Goal: Information Seeking & Learning: Understand process/instructions

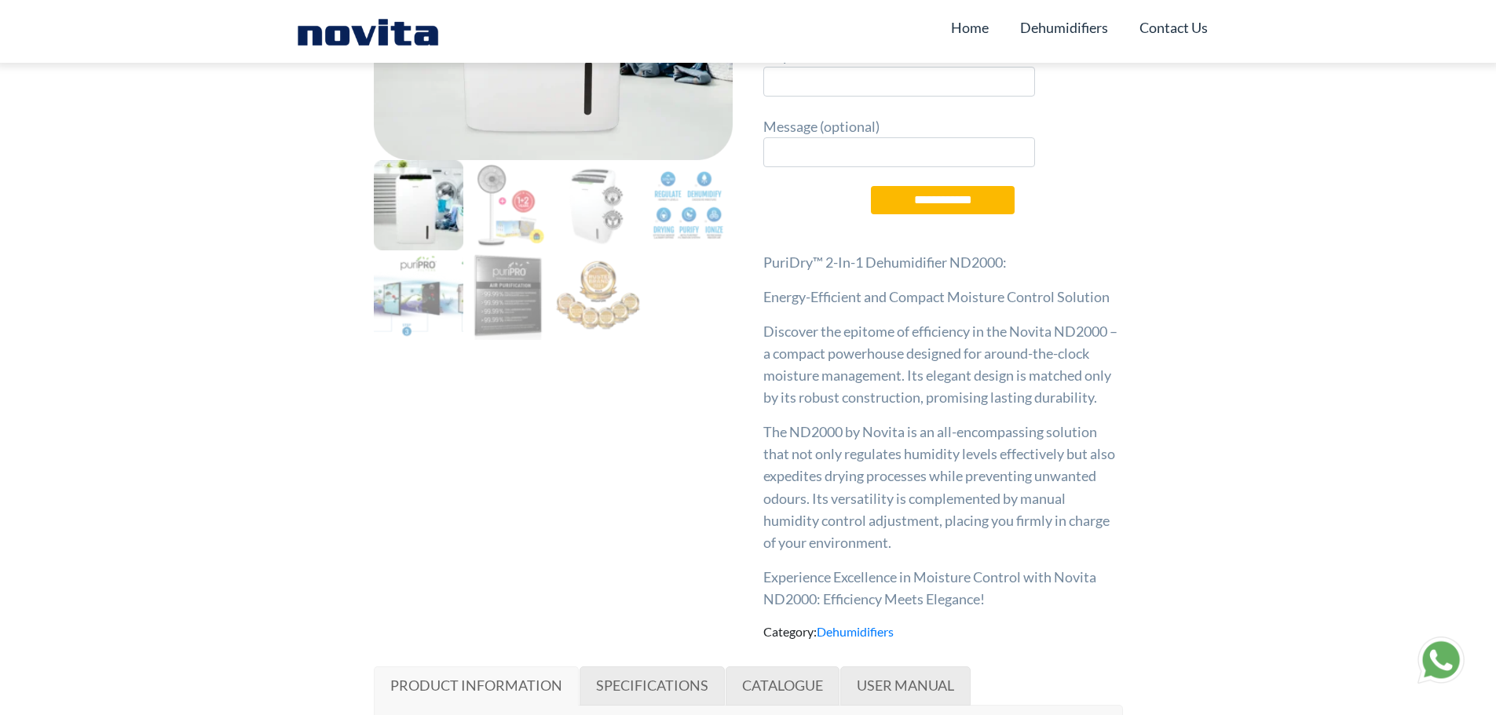
scroll to position [471, 0]
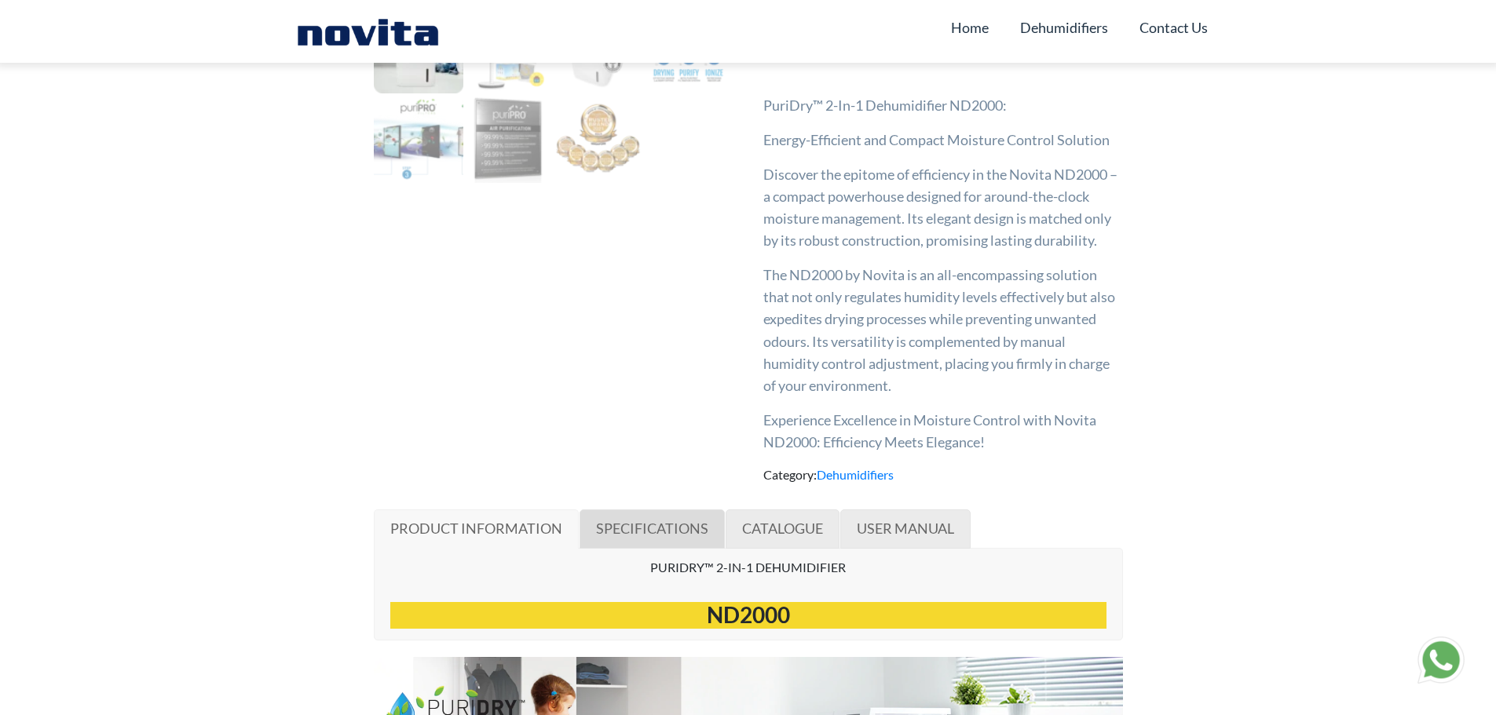
click at [676, 525] on span "SPECIFICATIONS" at bounding box center [652, 528] width 112 height 17
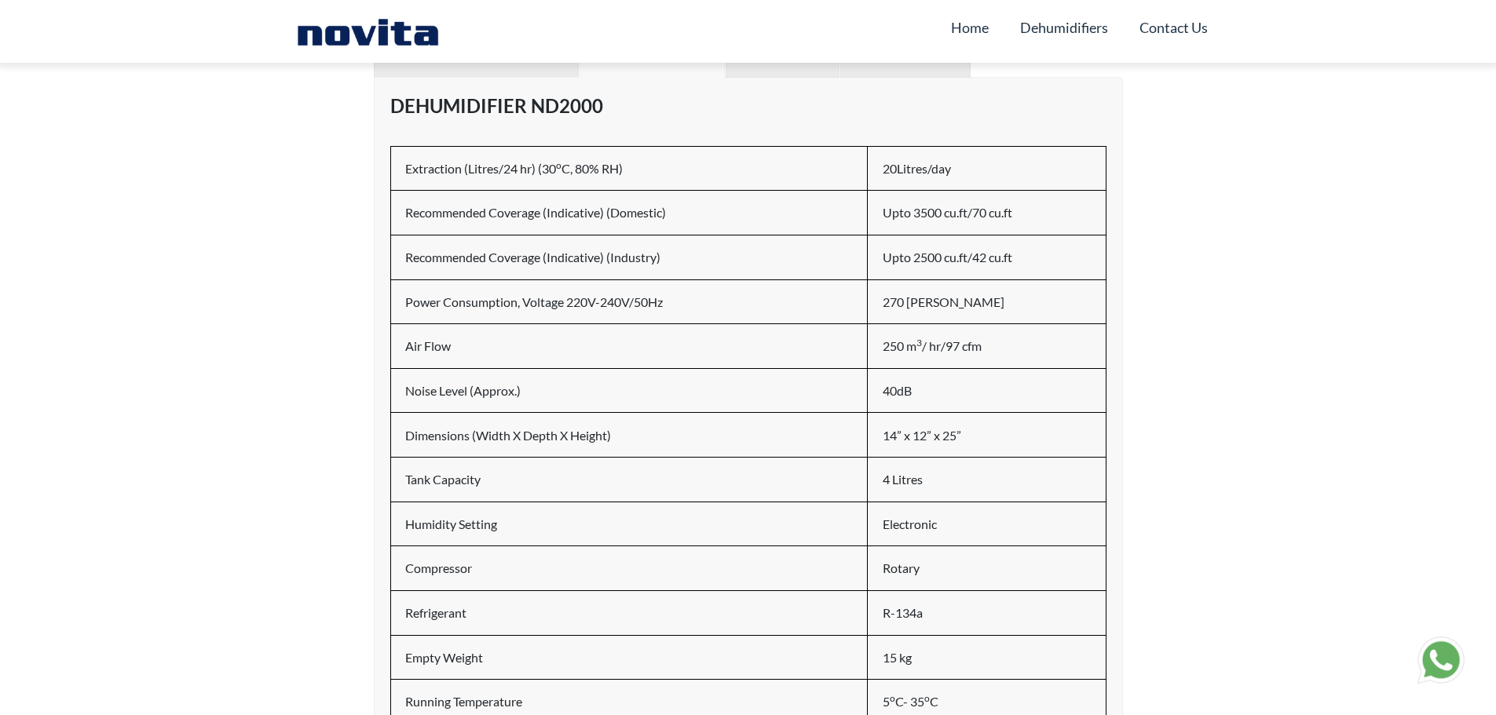
scroll to position [628, 0]
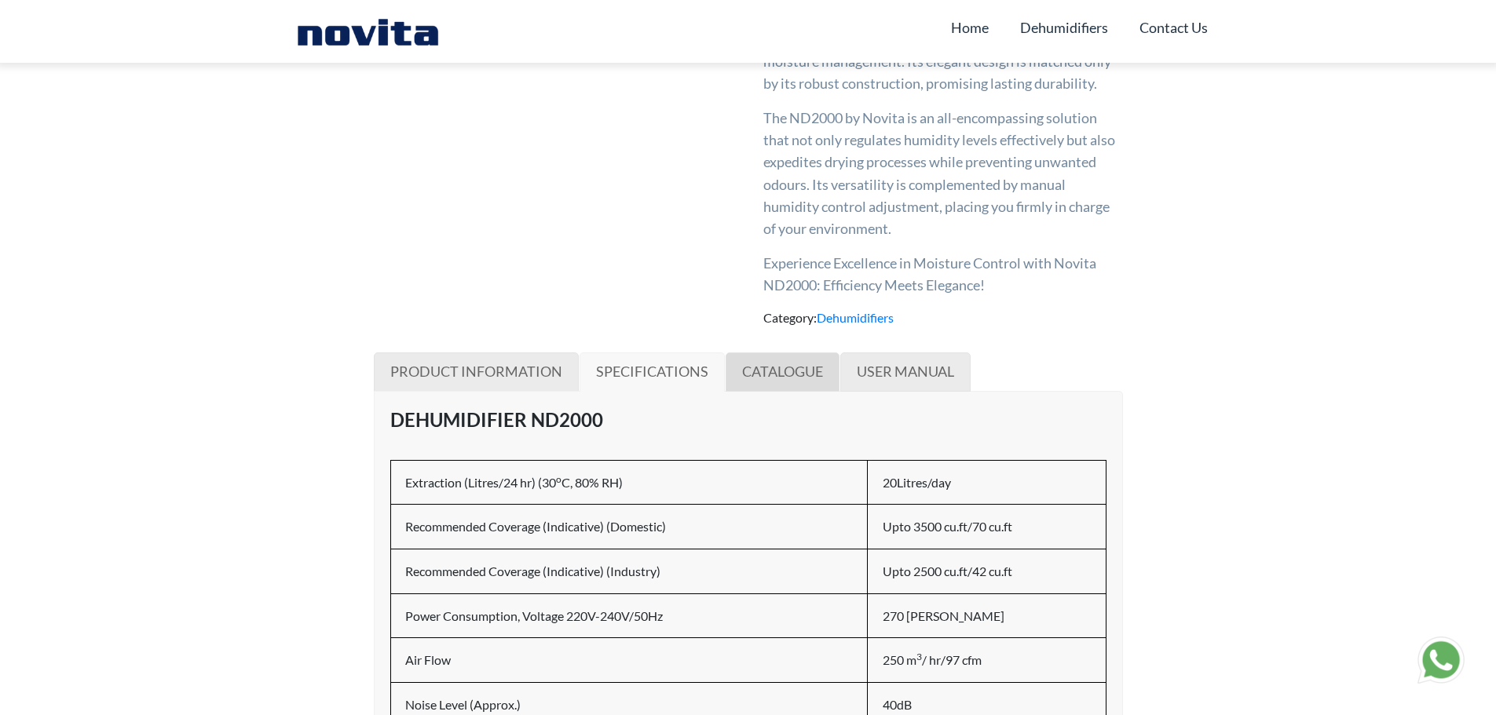
click at [826, 370] on link "CATALOGUE" at bounding box center [782, 372] width 114 height 39
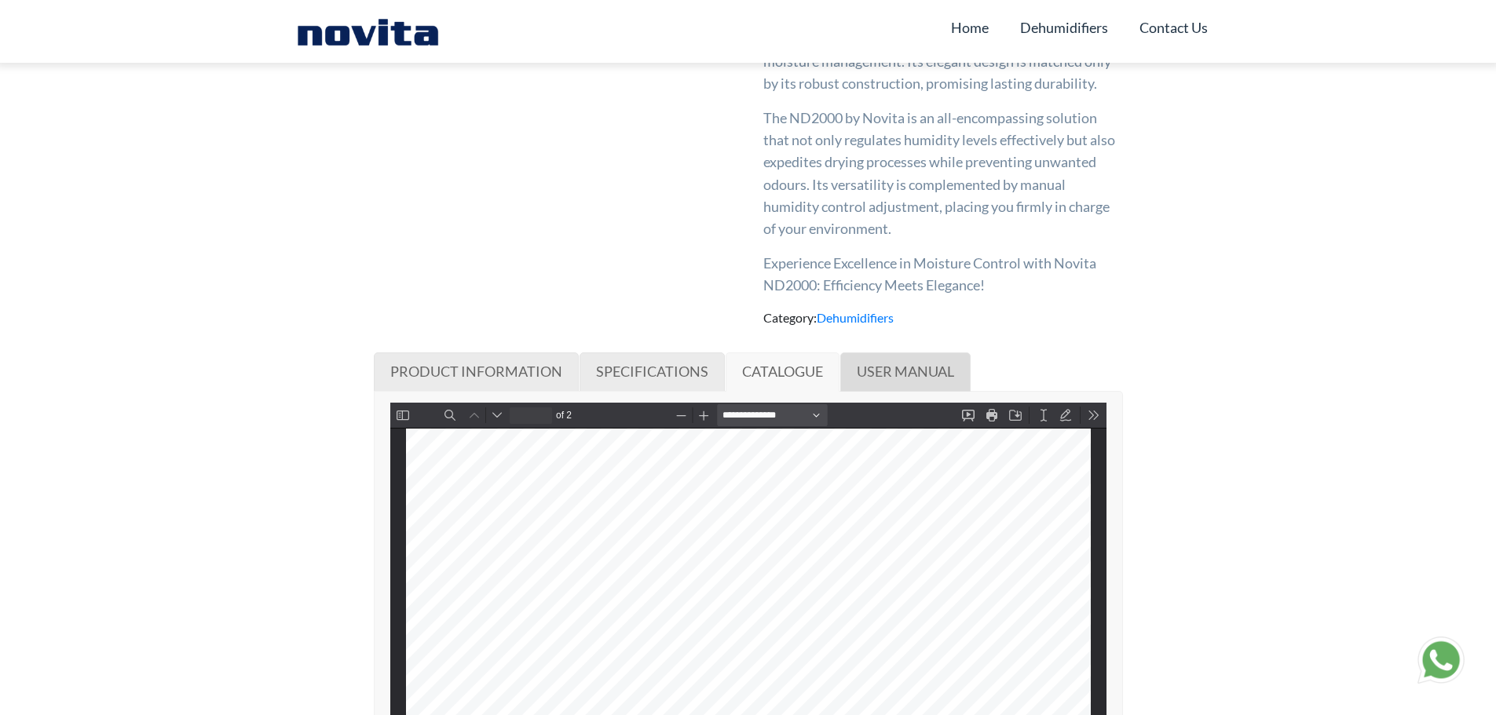
scroll to position [942, 0]
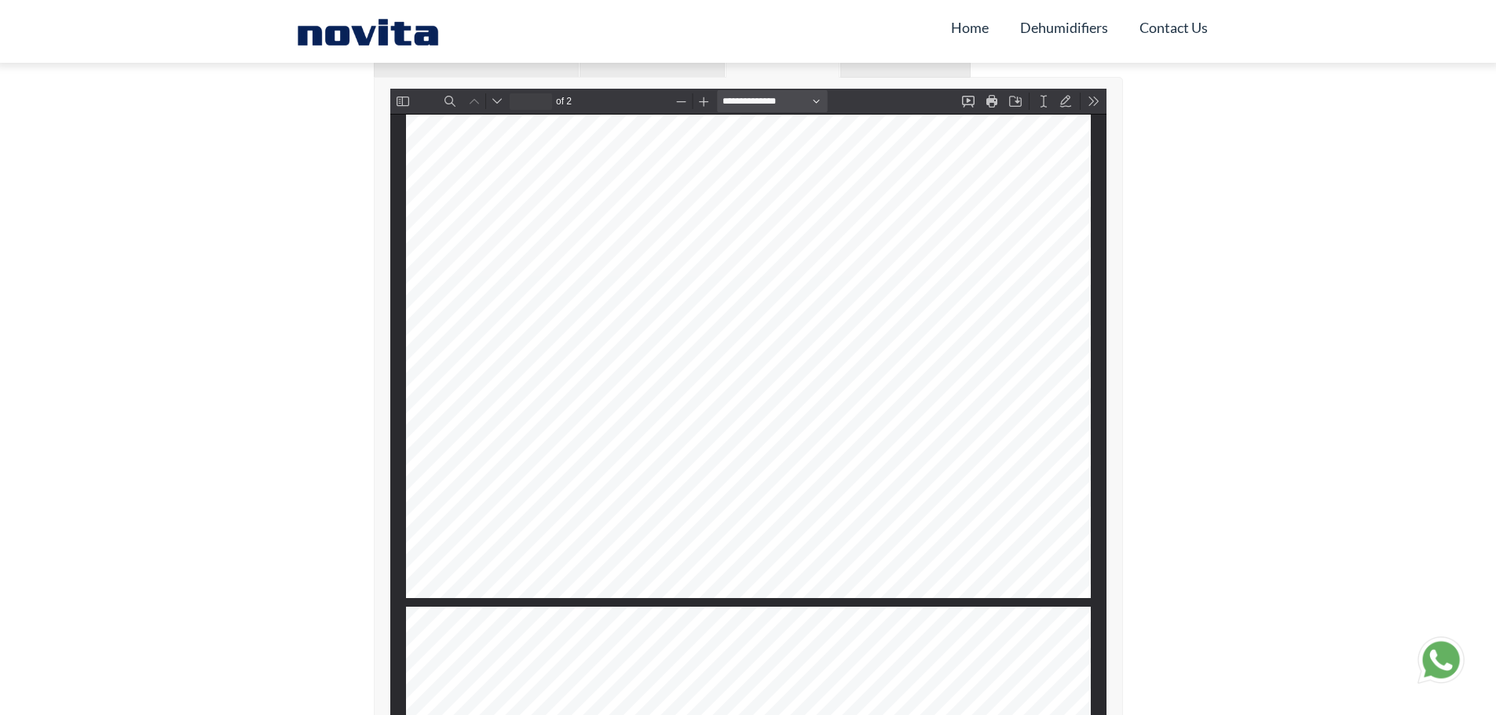
type input "*"
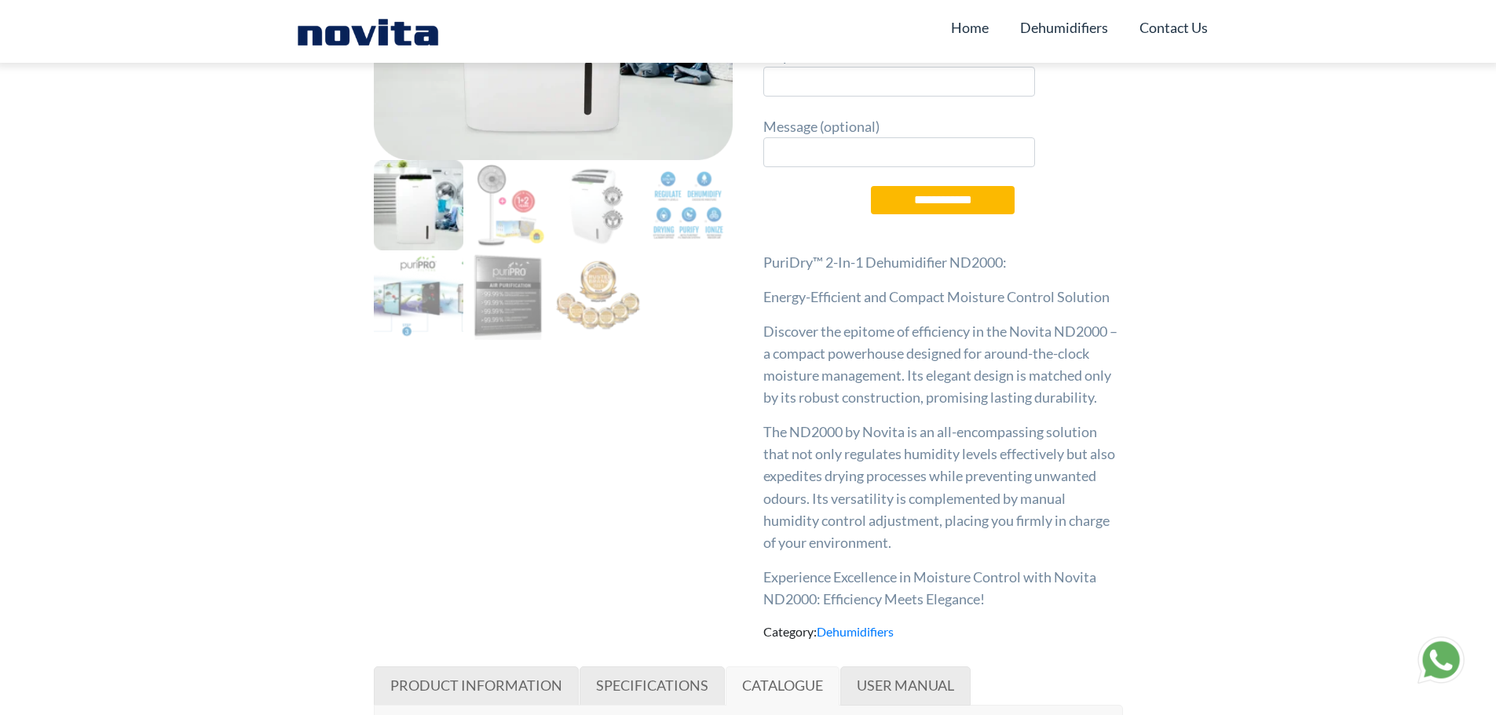
scroll to position [471, 0]
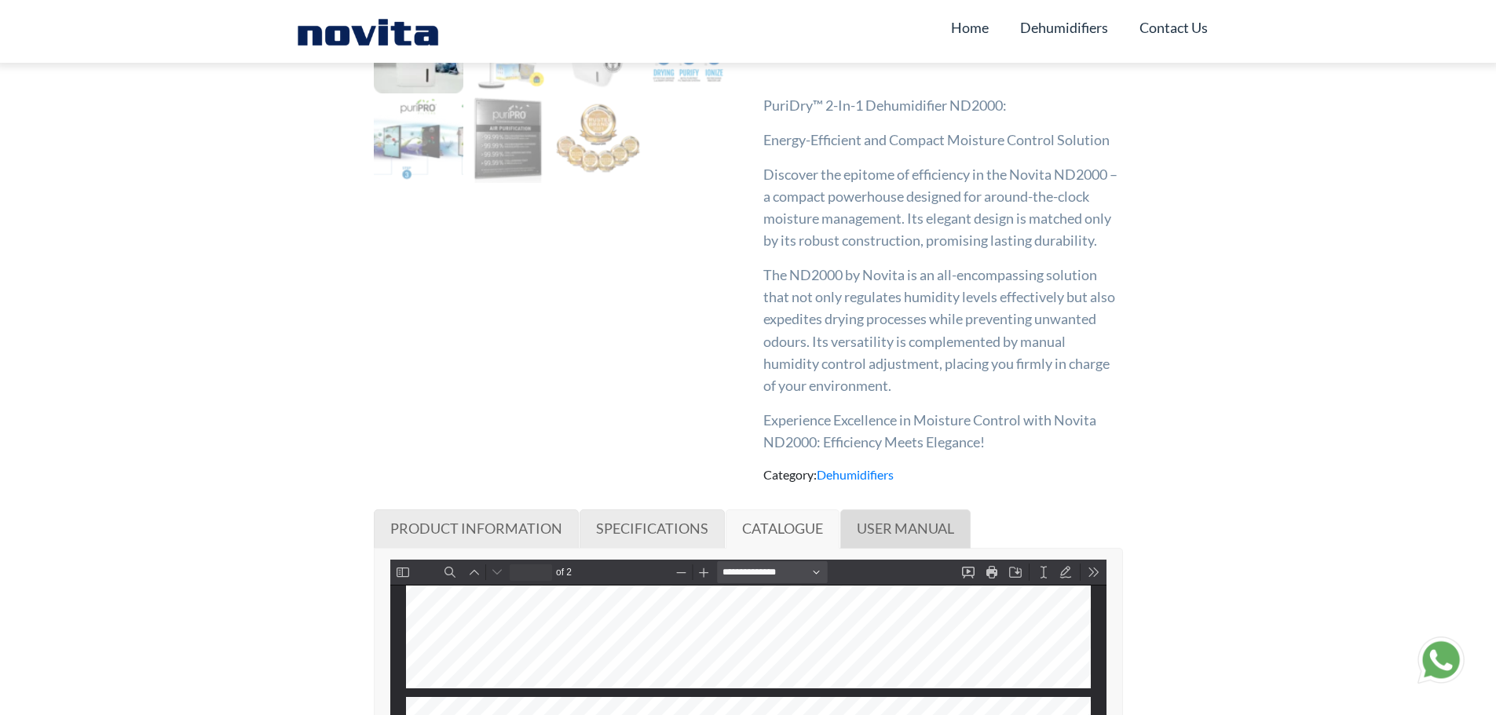
click at [943, 526] on span "USER MANUAL" at bounding box center [905, 528] width 97 height 17
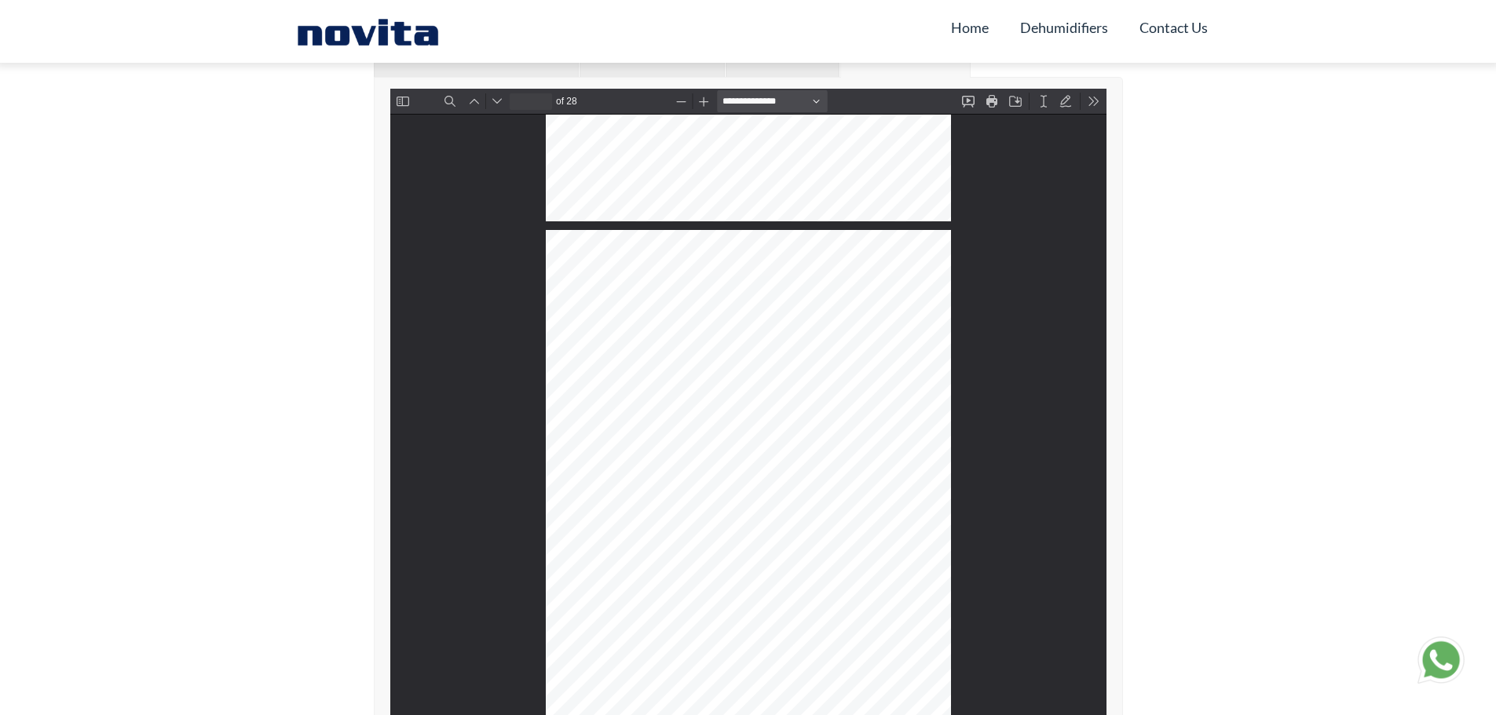
scroll to position [1578, 0]
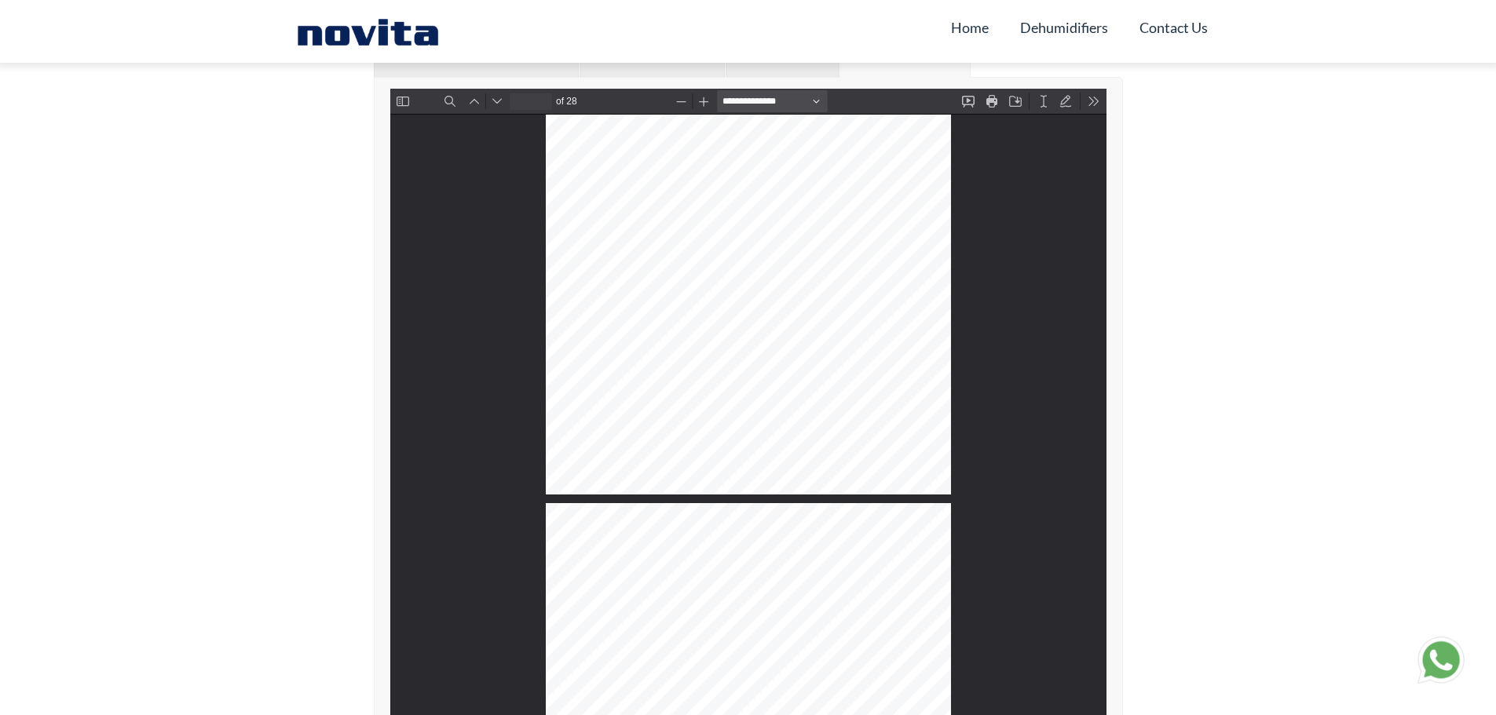
type input "*"
